Goal: Find specific page/section: Find specific page/section

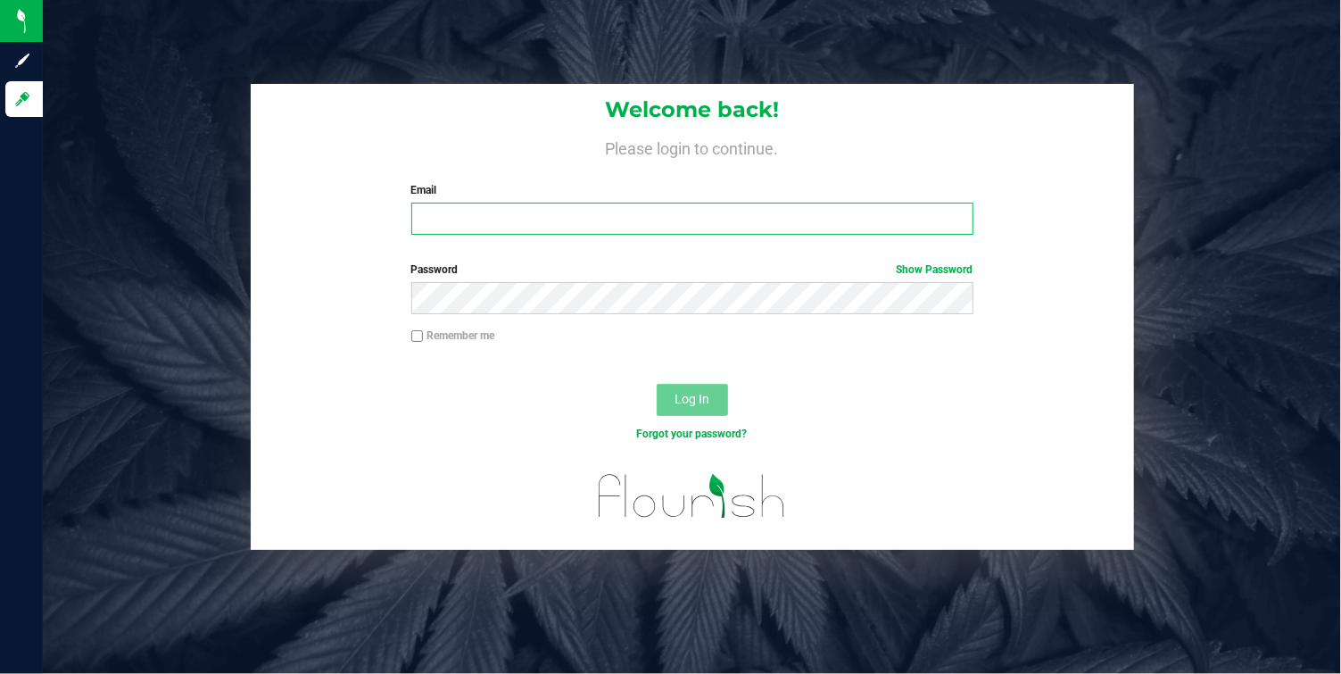
type input "[EMAIL_ADDRESS][DOMAIN_NAME]"
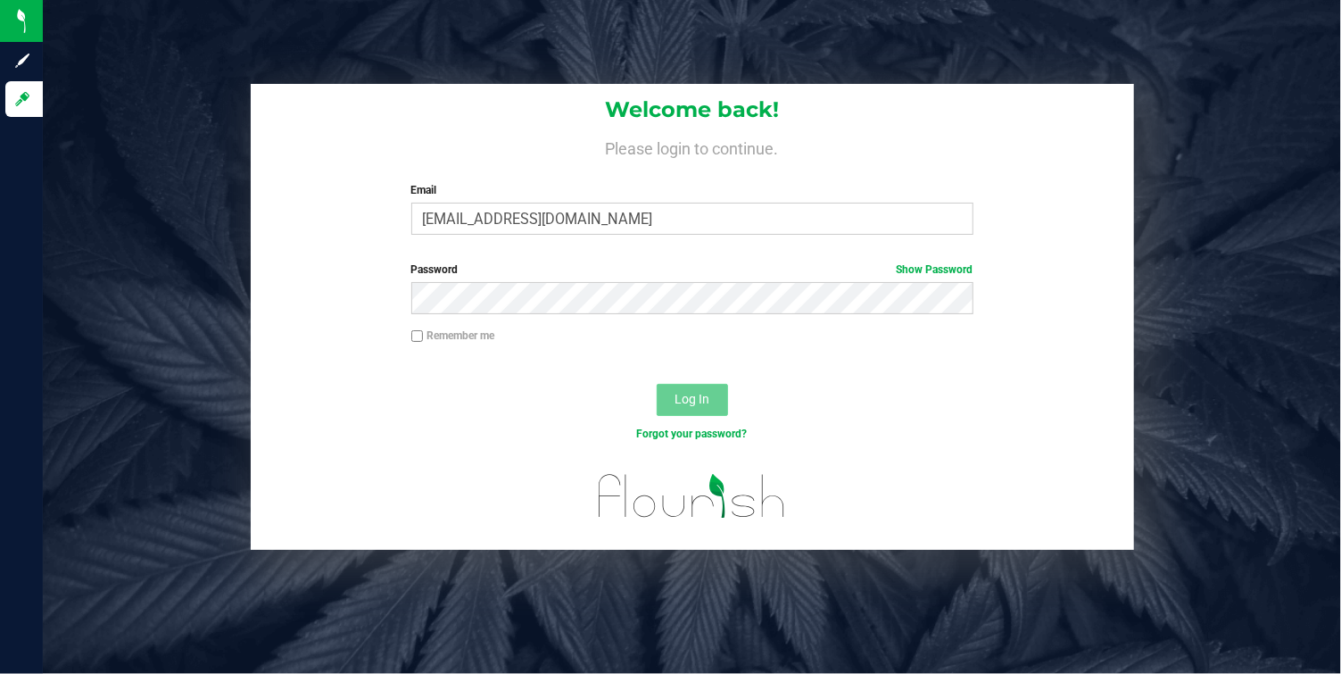
click at [684, 394] on span "Log In" at bounding box center [692, 399] width 35 height 14
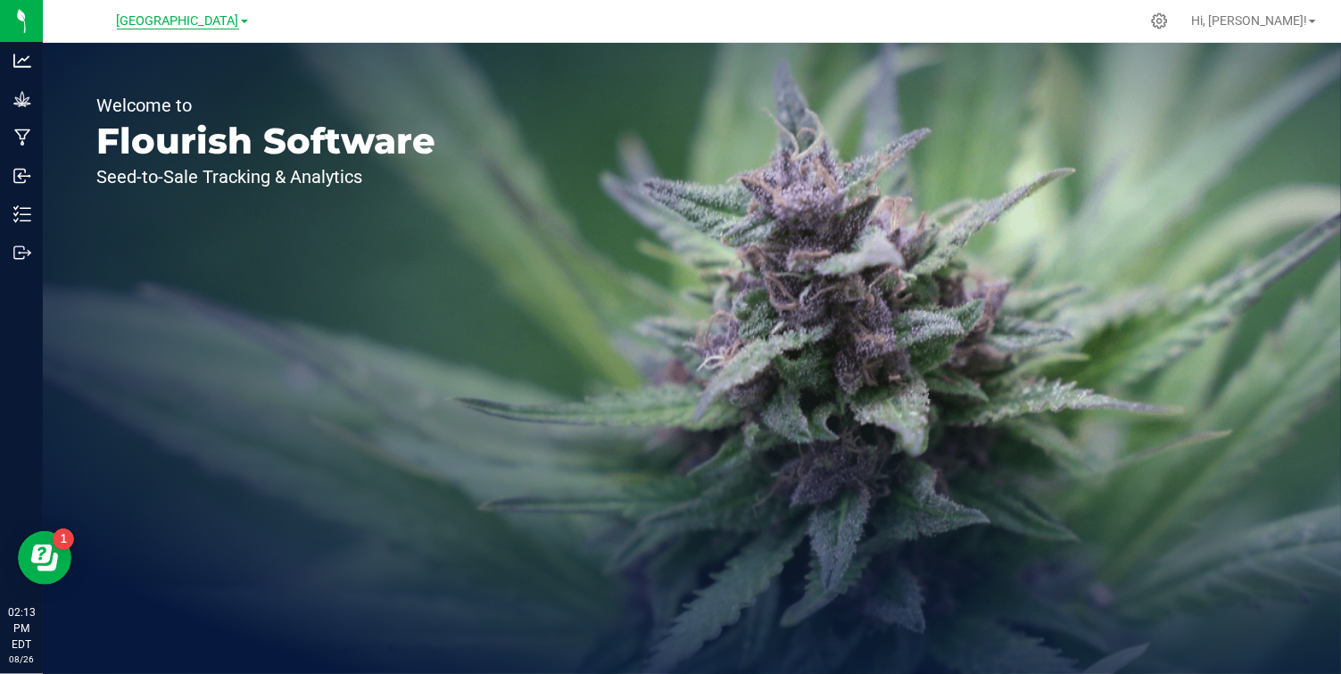
click at [212, 21] on span "[GEOGRAPHIC_DATA]" at bounding box center [178, 21] width 122 height 16
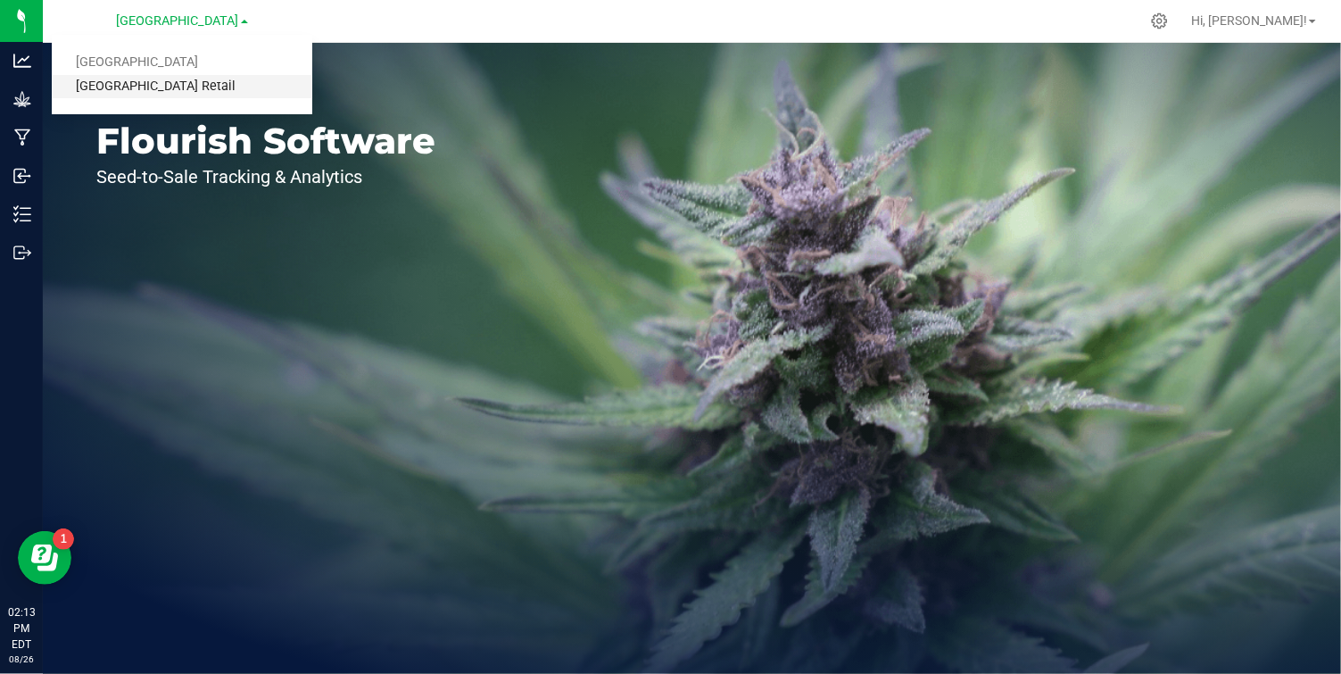
click at [182, 79] on link "[GEOGRAPHIC_DATA] Retail" at bounding box center [182, 87] width 261 height 24
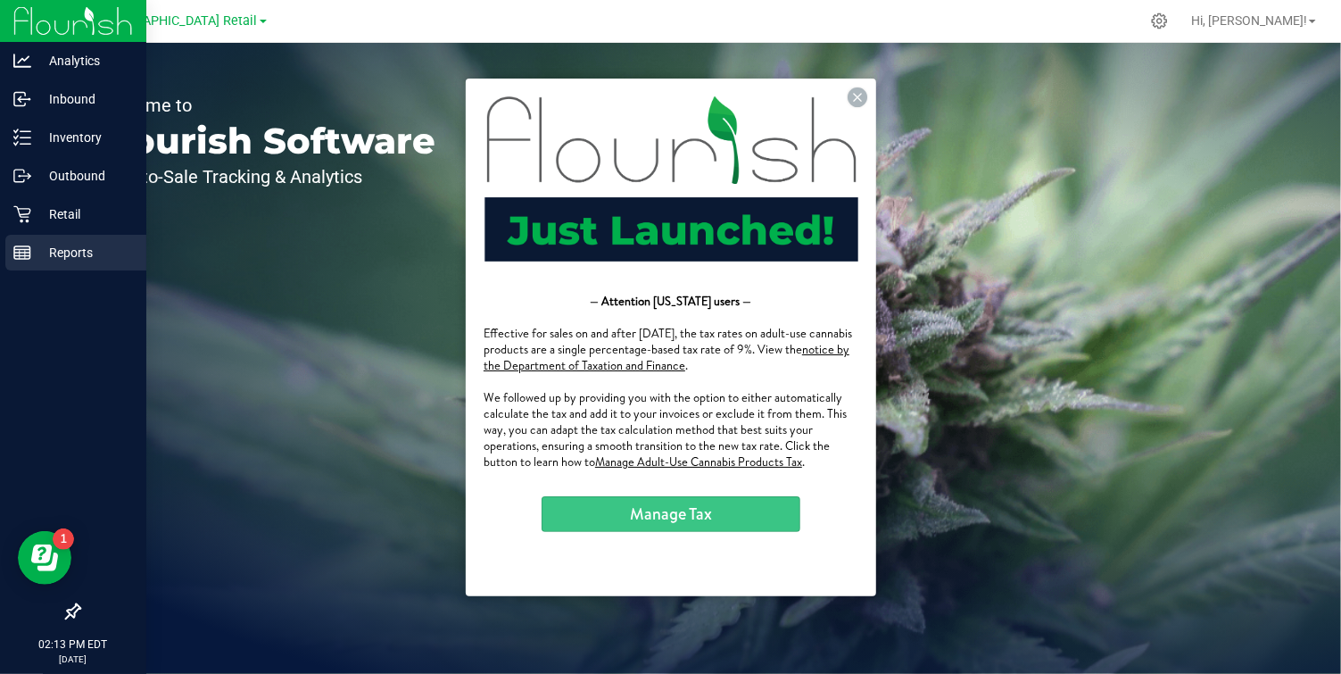
click at [23, 246] on rect at bounding box center [22, 252] width 16 height 12
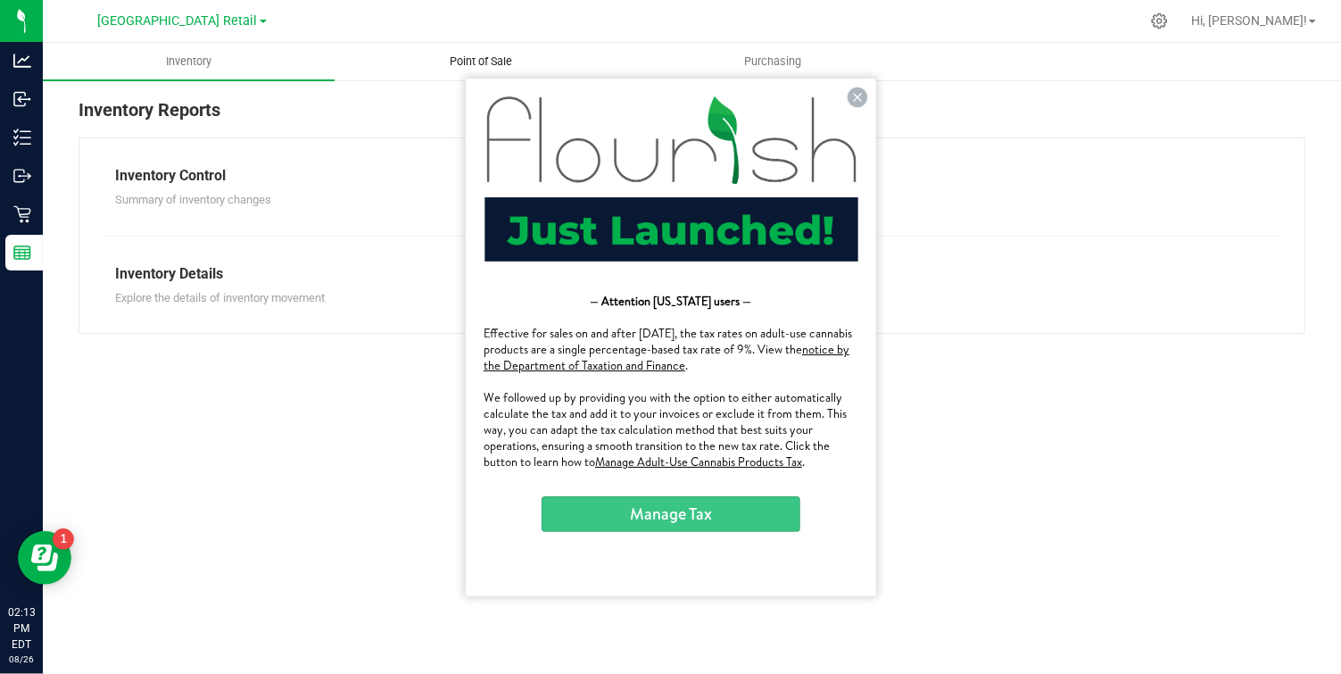
click at [472, 59] on span "Point of Sale" at bounding box center [481, 62] width 111 height 16
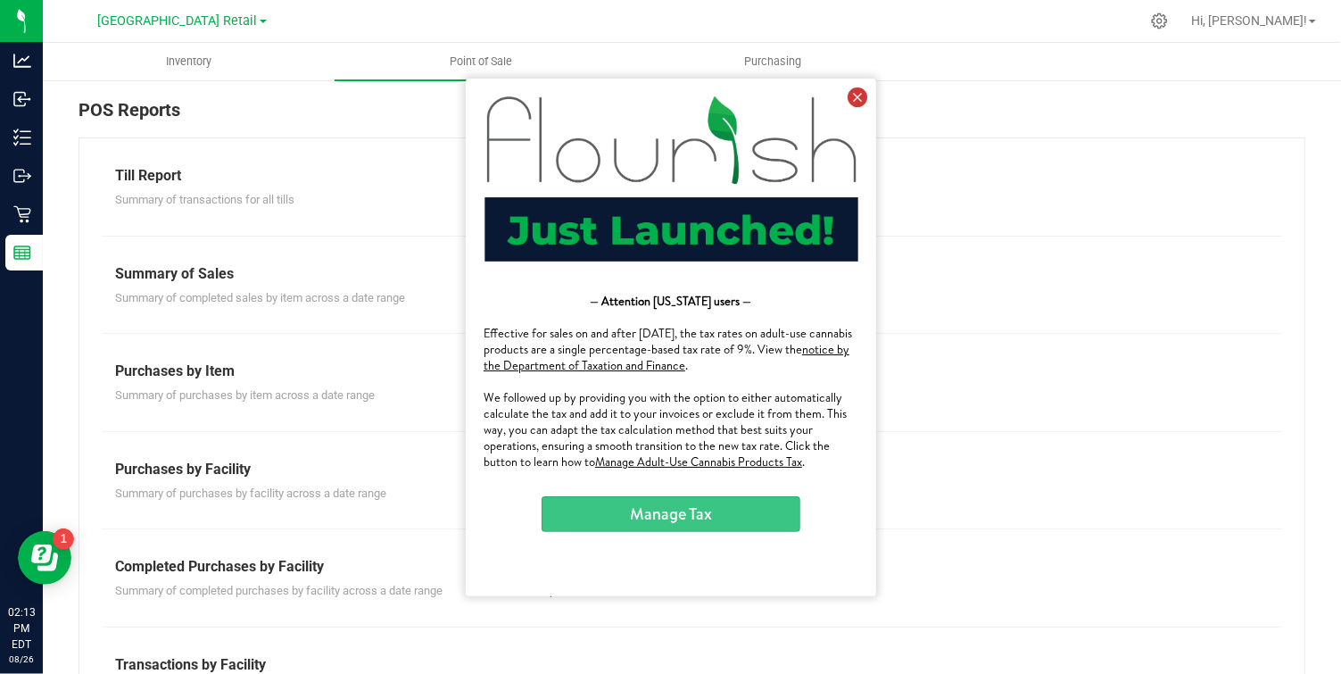
click at [859, 94] on icon at bounding box center [857, 97] width 20 height 20
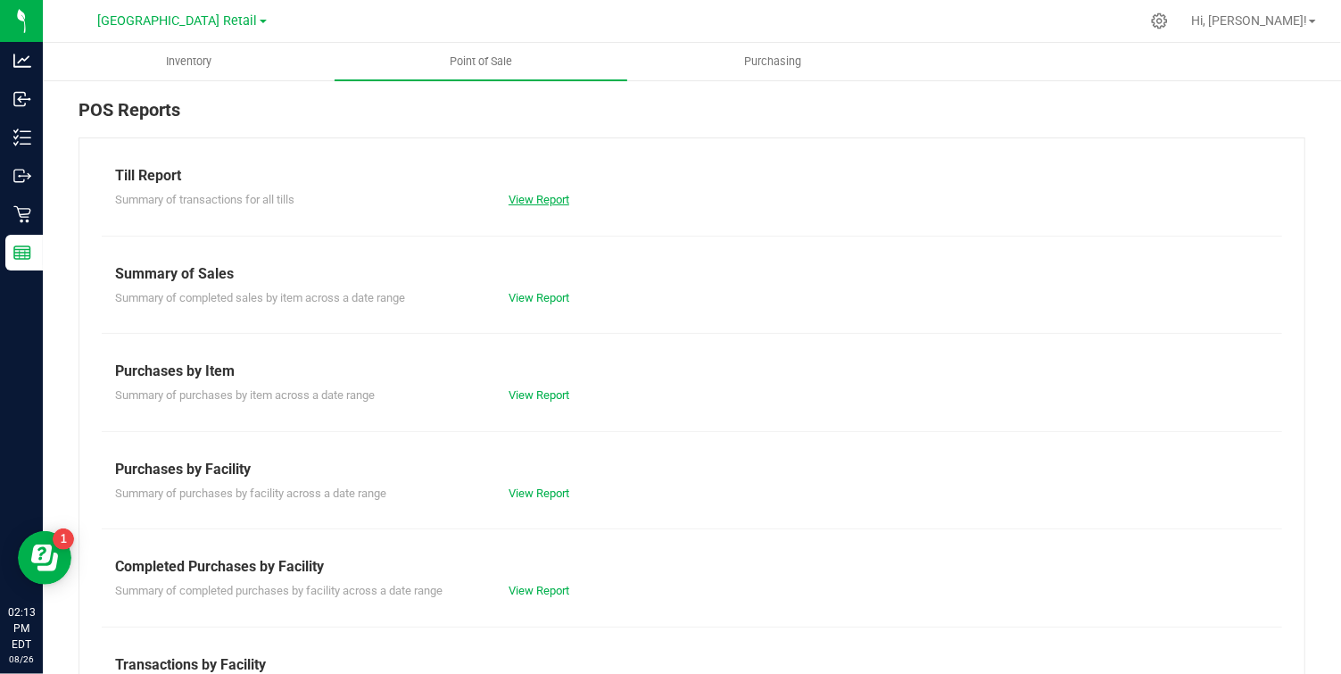
click at [525, 195] on link "View Report" at bounding box center [539, 199] width 61 height 13
